Goal: Check status: Check status

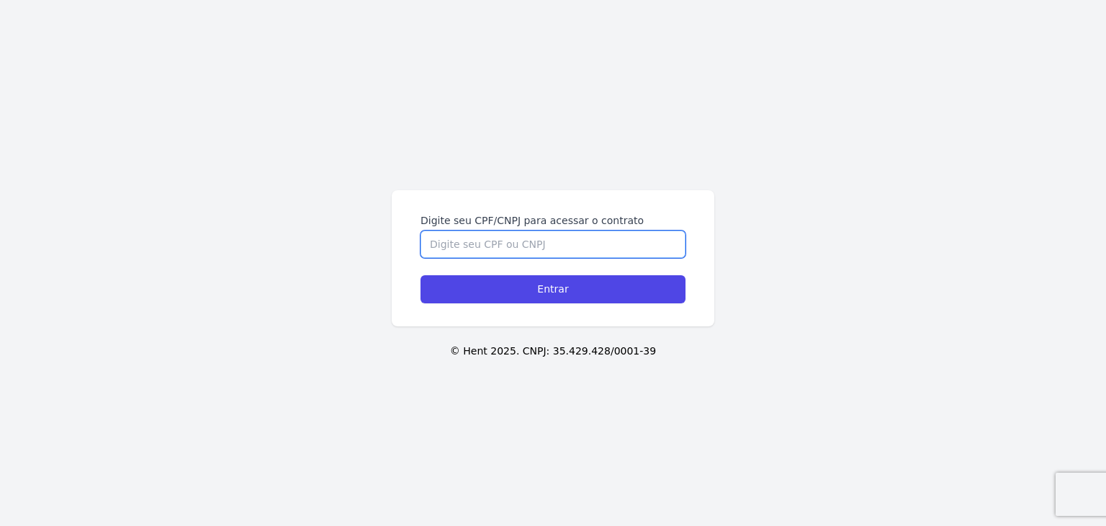
drag, startPoint x: 464, startPoint y: 228, endPoint x: 454, endPoint y: 245, distance: 19.0
click at [458, 244] on input "Digite seu CPF/CNPJ para acessar o contrato" at bounding box center [553, 243] width 265 height 27
paste input "398.975.968-01"
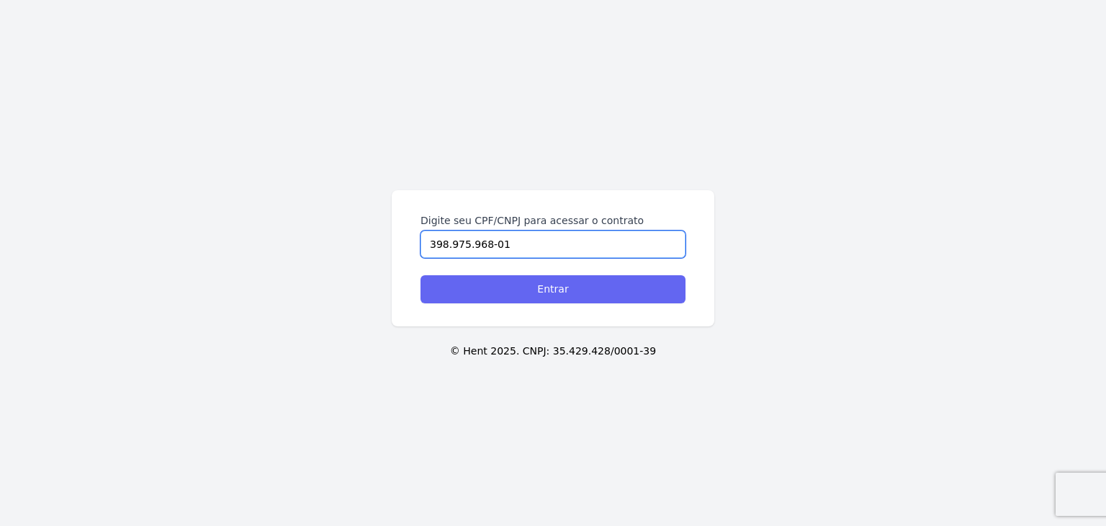
type input "398.975.968-01"
click at [524, 285] on input "Entrar" at bounding box center [553, 289] width 265 height 28
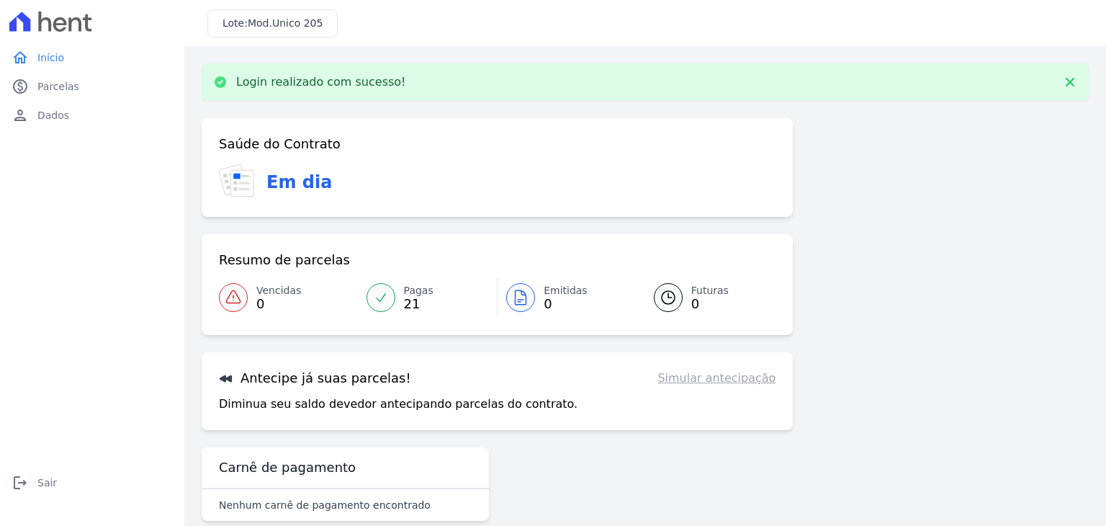
click at [412, 298] on span "21" at bounding box center [419, 304] width 30 height 12
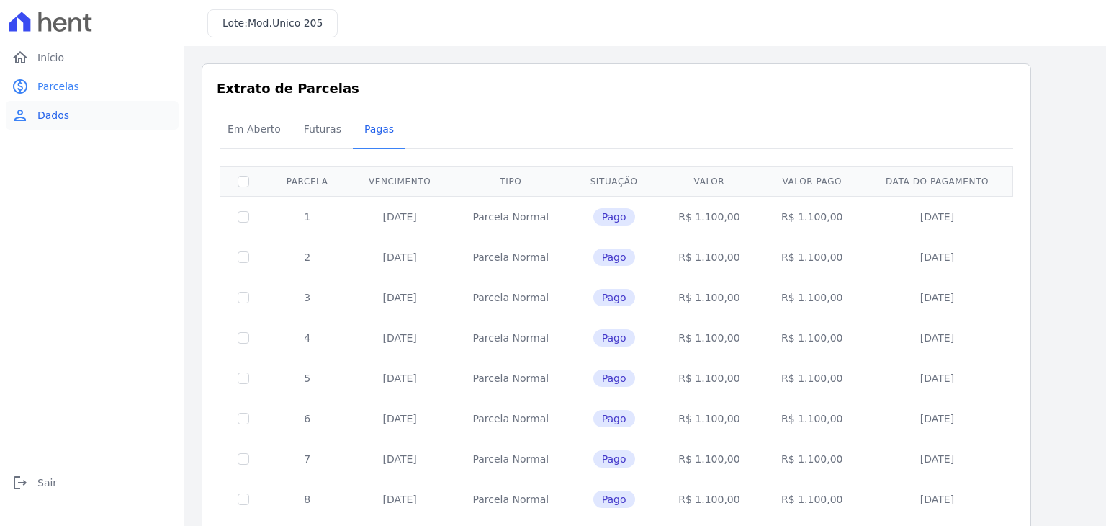
click at [51, 120] on span "Dados" at bounding box center [53, 115] width 32 height 14
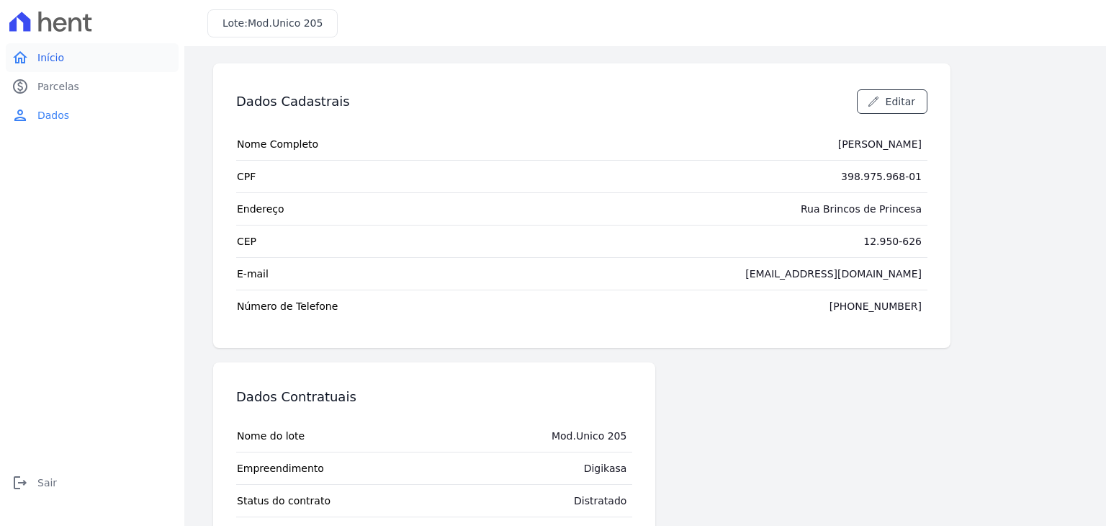
click at [66, 64] on link "home Início" at bounding box center [92, 57] width 173 height 29
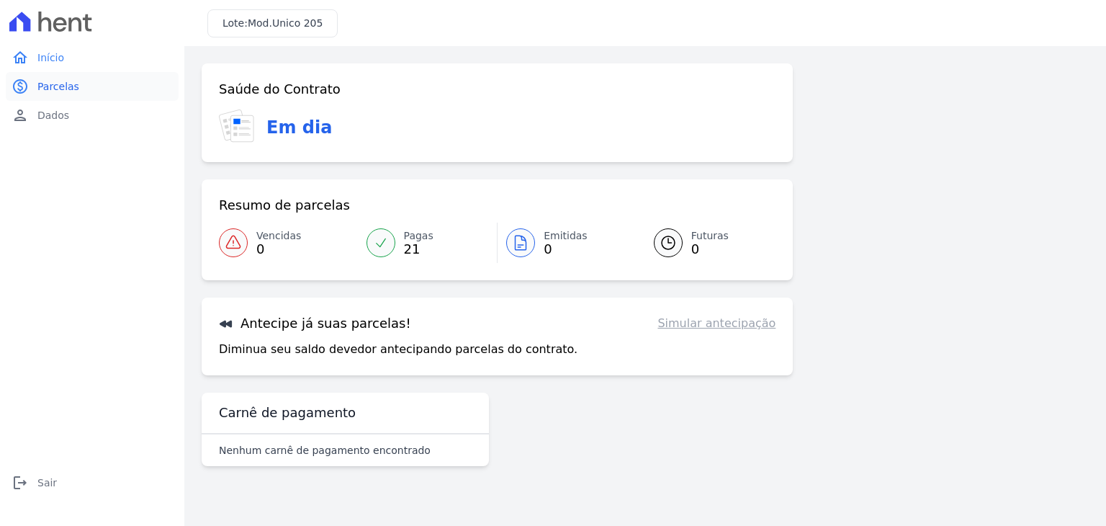
click at [51, 98] on link "paid Parcelas" at bounding box center [92, 86] width 173 height 29
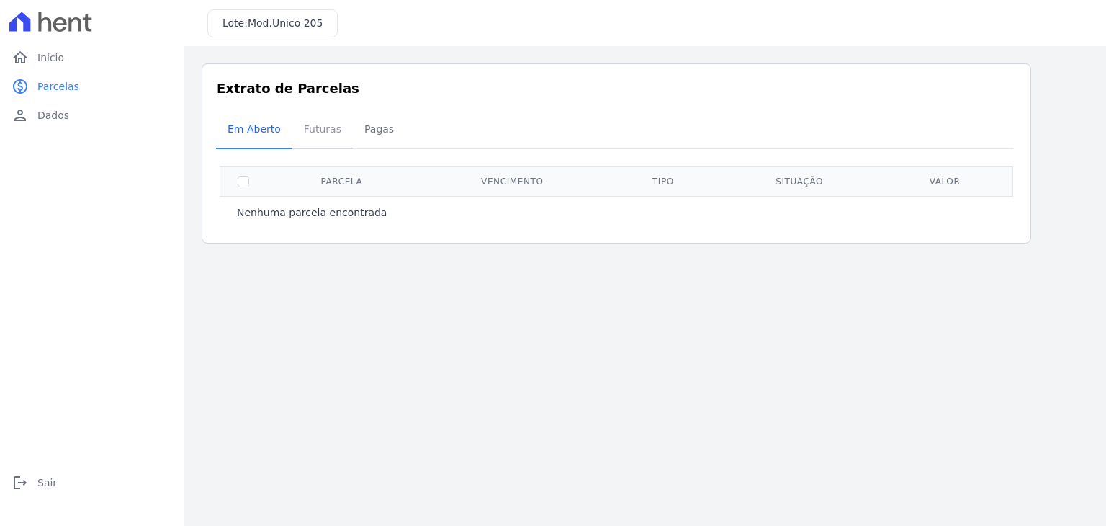
click at [306, 135] on span "Futuras" at bounding box center [322, 128] width 55 height 29
click at [357, 128] on span "Pagas" at bounding box center [379, 128] width 47 height 29
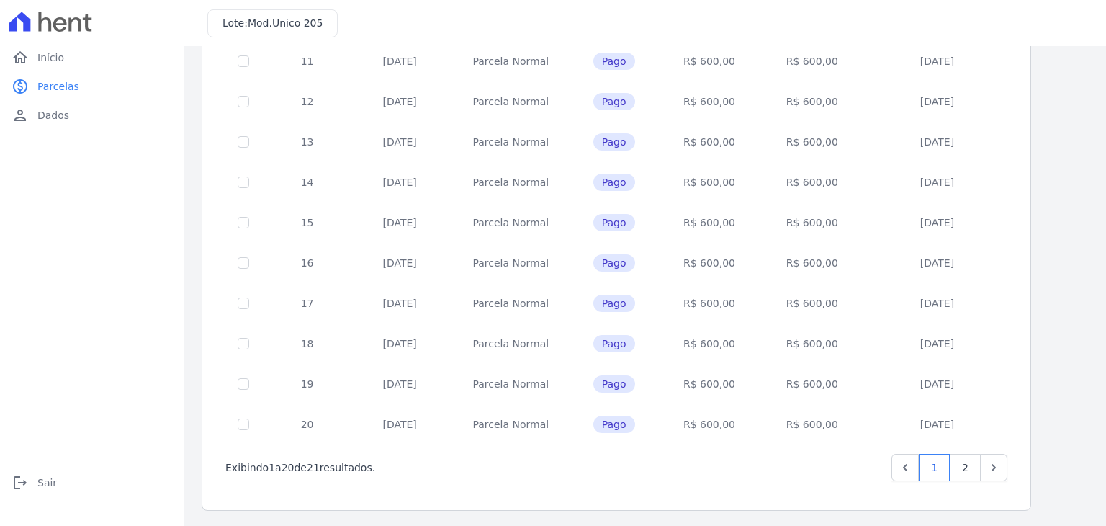
scroll to position [559, 0]
click at [966, 470] on link "2" at bounding box center [965, 467] width 31 height 27
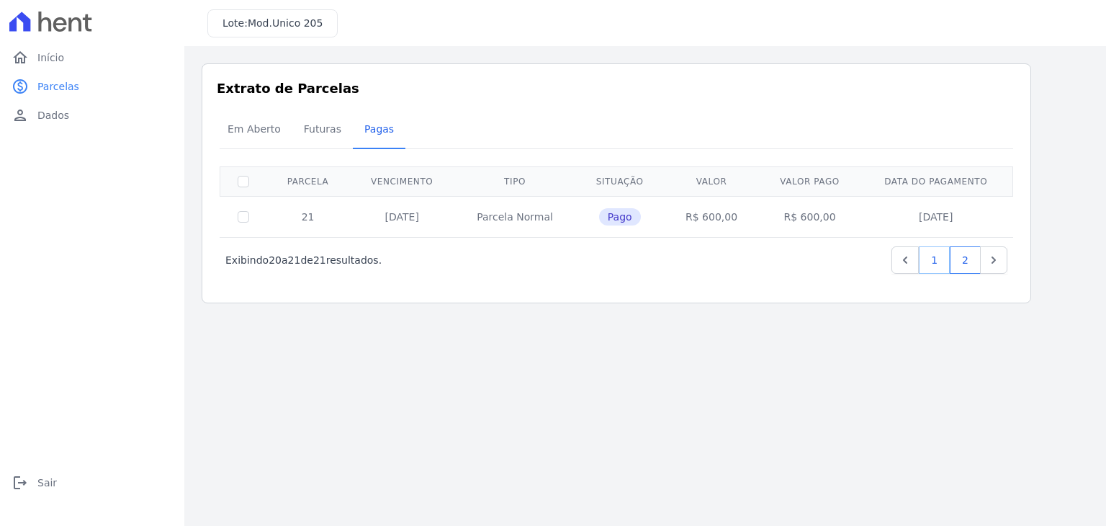
click at [943, 263] on link "1" at bounding box center [934, 259] width 31 height 27
